Goal: Information Seeking & Learning: Learn about a topic

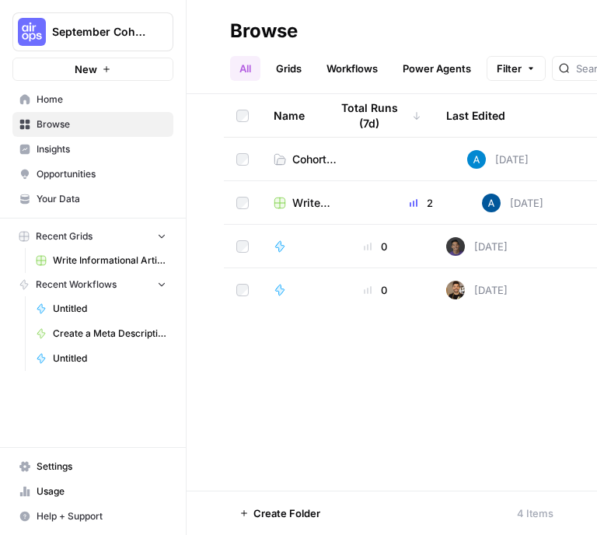
click at [312, 155] on span "Cohort Session 1: Builder Exercise" at bounding box center [314, 160] width 44 height 16
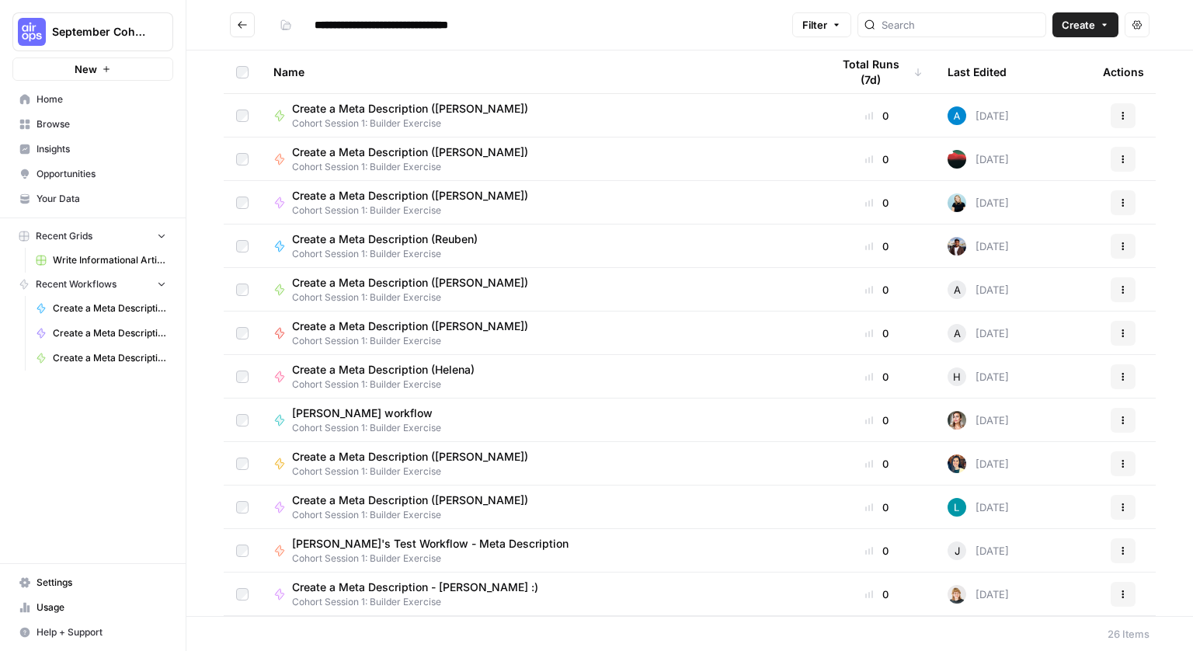
click at [601, 378] on div "Create a Meta Description (Helena) Cohort Session 1: Builder Exercise" at bounding box center [540, 377] width 533 height 30
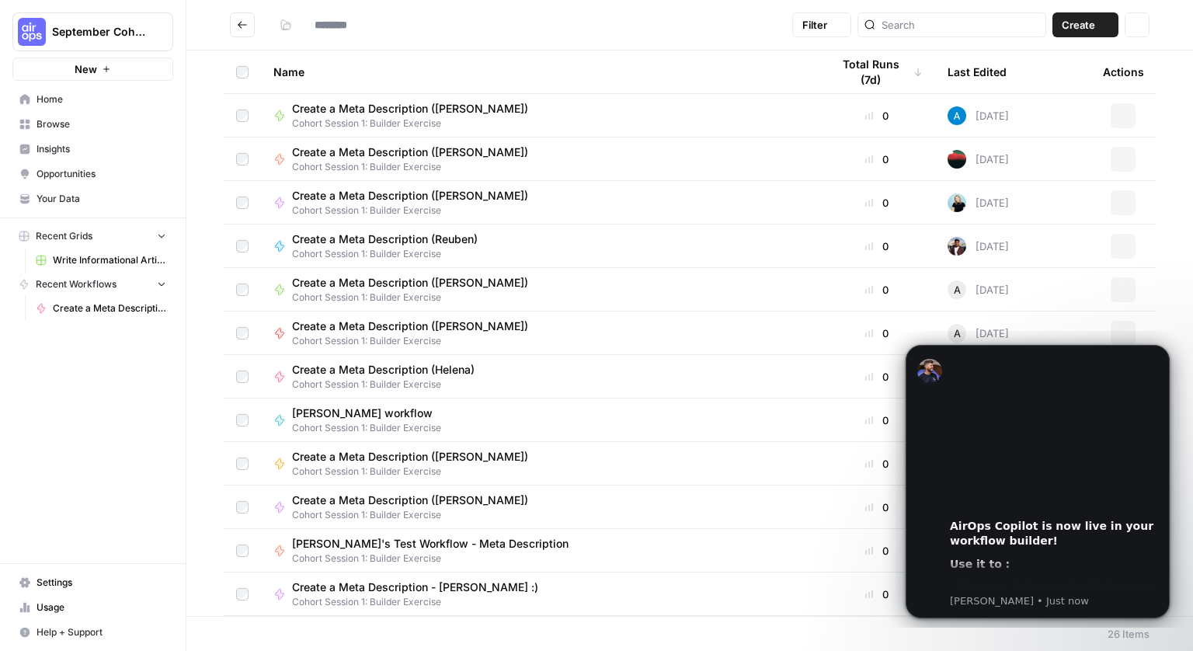
type input "**********"
